Goal: Check status: Check status

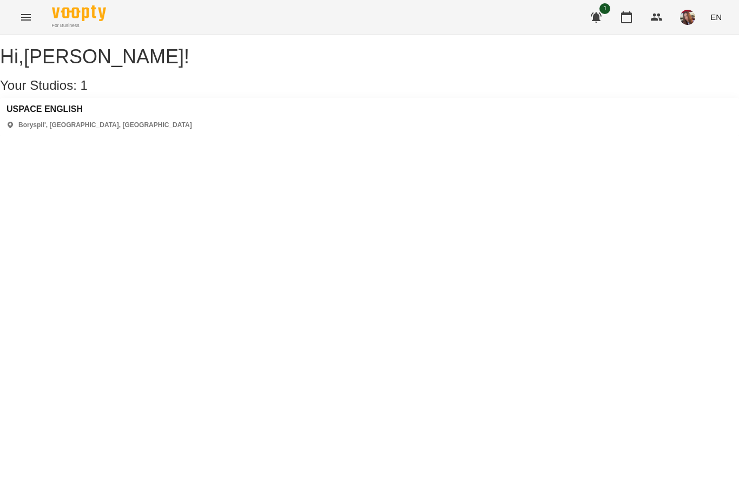
click at [211, 126] on div "USPACE ENGLISH Boryspil', [GEOGRAPHIC_DATA], [GEOGRAPHIC_DATA]" at bounding box center [369, 117] width 739 height 38
click at [70, 114] on h3 "USPACE ENGLISH" at bounding box center [99, 109] width 186 height 10
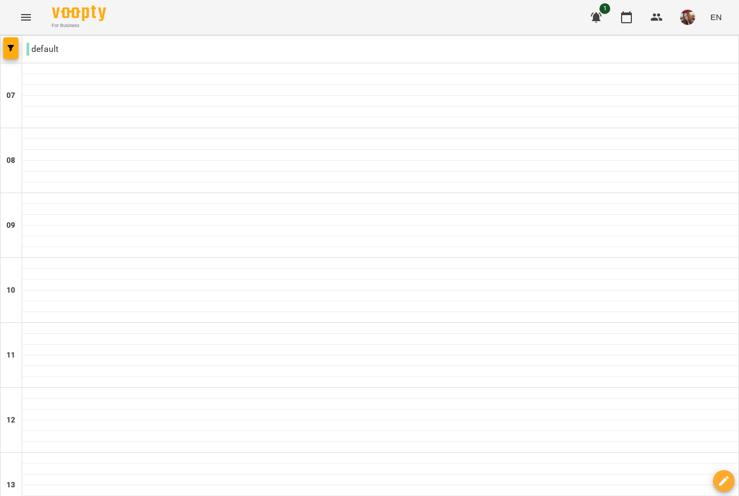
scroll to position [614, 0]
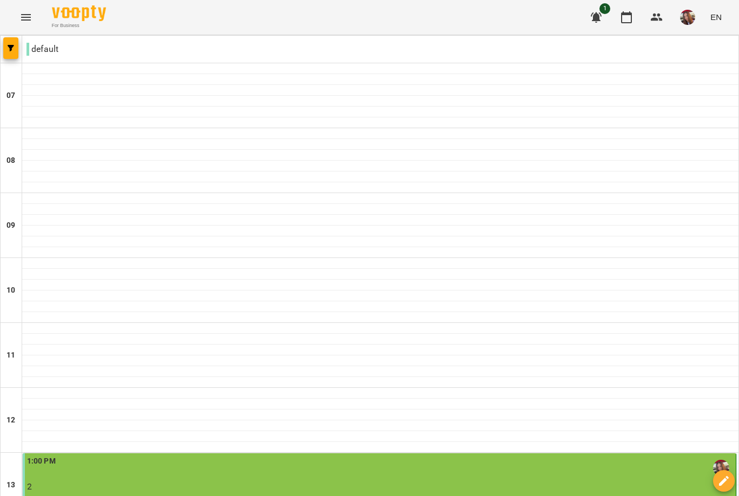
scroll to position [-1, 0]
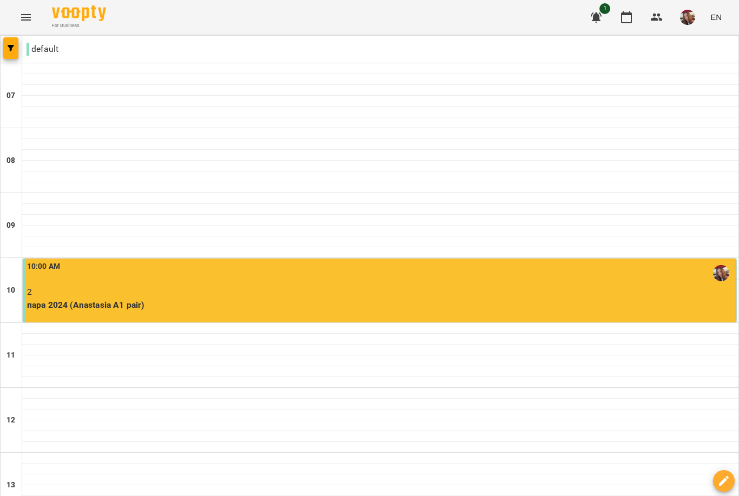
scroll to position [612, 0]
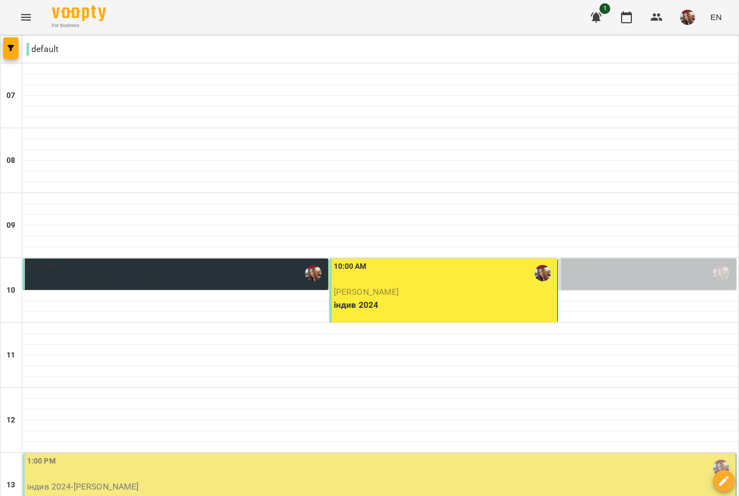
scroll to position [361, 0]
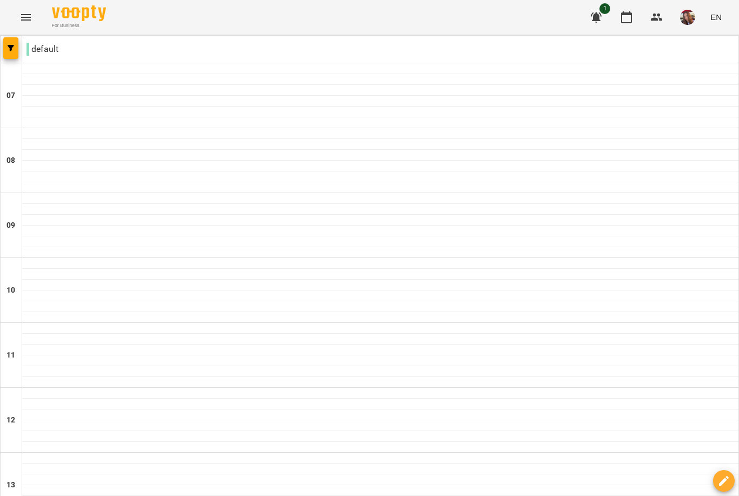
scroll to position [614, 0]
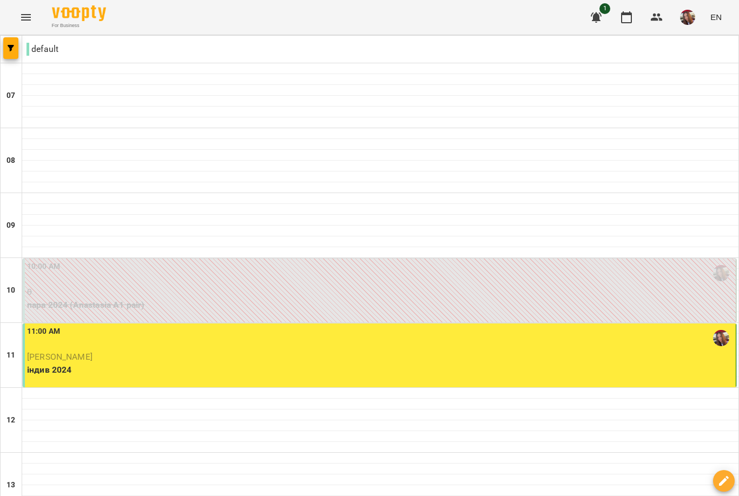
scroll to position [240, 0]
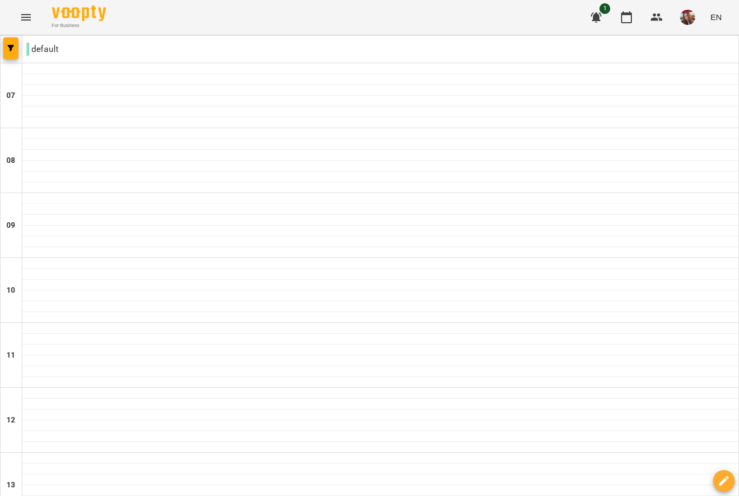
scroll to position [624, 0]
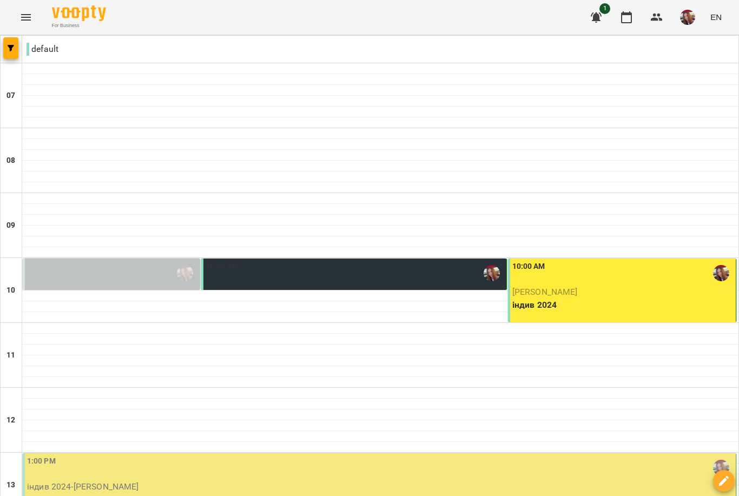
scroll to position [140, 0]
